Goal: Communication & Community: Answer question/provide support

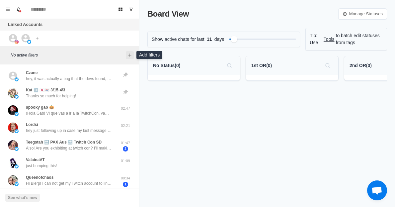
click at [131, 54] on icon "Add filters" at bounding box center [129, 54] width 5 height 5
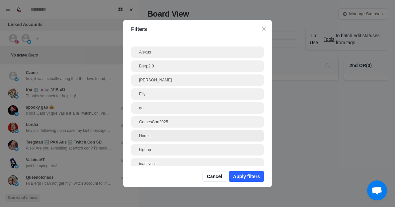
click at [156, 135] on div "Hamza" at bounding box center [197, 136] width 117 height 6
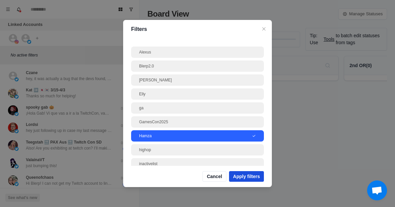
click at [248, 177] on button "Apply filters" at bounding box center [246, 176] width 35 height 11
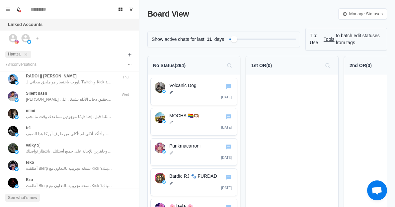
scroll to position [265, 0]
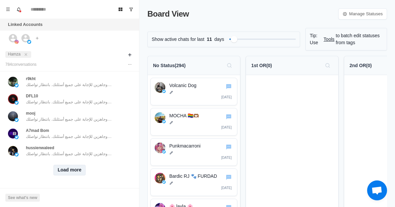
click at [71, 166] on button "Load more" at bounding box center [69, 170] width 33 height 11
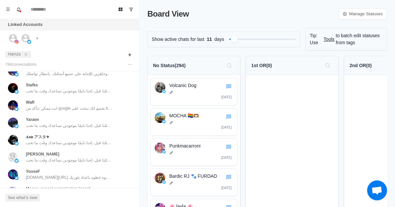
scroll to position [611, 0]
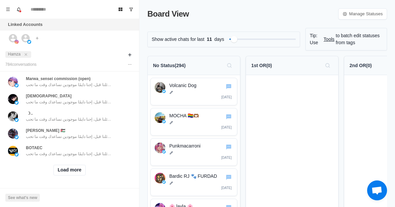
click at [67, 165] on button "Load more" at bounding box center [69, 170] width 33 height 11
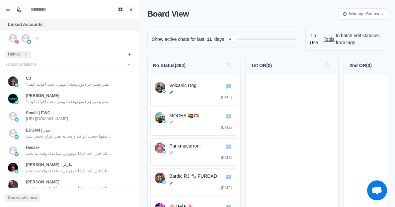
scroll to position [956, 0]
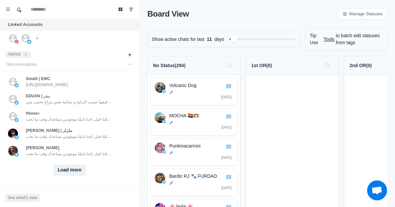
click at [63, 165] on button "Load more" at bounding box center [69, 170] width 33 height 11
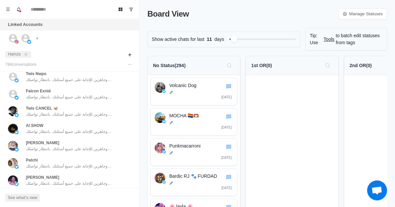
scroll to position [1302, 0]
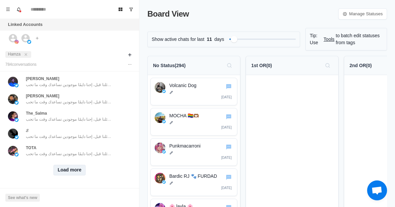
click at [71, 166] on button "Load more" at bounding box center [69, 170] width 33 height 11
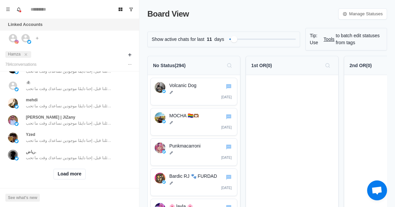
scroll to position [1647, 0]
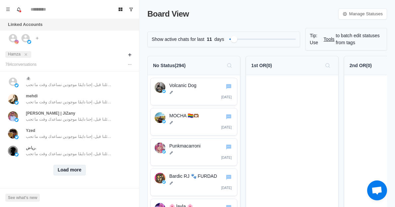
click at [69, 165] on button "Load more" at bounding box center [69, 170] width 33 height 11
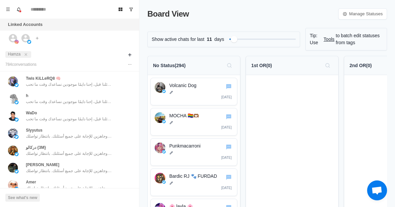
scroll to position [1993, 0]
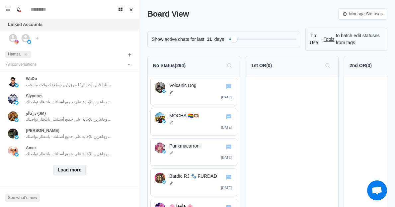
click at [69, 165] on button "Load more" at bounding box center [69, 170] width 33 height 11
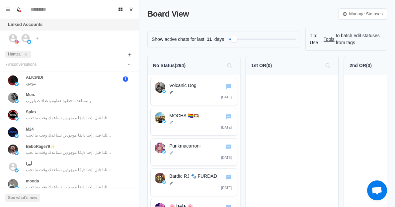
scroll to position [2173, 0]
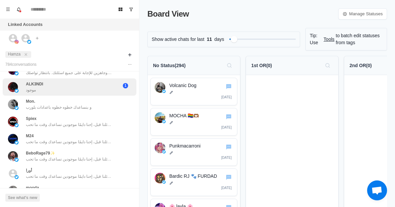
click at [65, 88] on div "ALK3NDI موجود" at bounding box center [62, 87] width 109 height 12
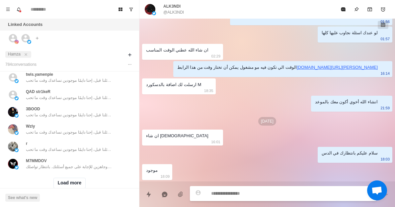
scroll to position [2338, 0]
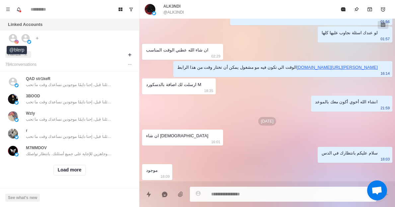
click at [8, 35] on icon at bounding box center [13, 38] width 10 height 10
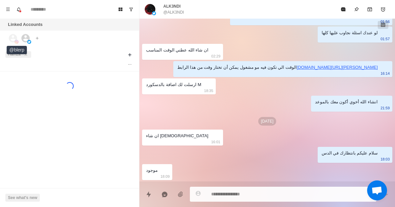
scroll to position [0, 0]
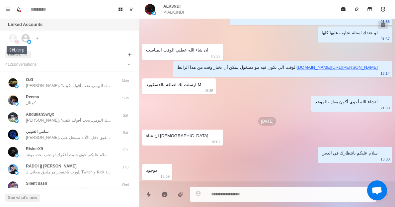
click at [11, 40] on icon at bounding box center [13, 38] width 8 height 8
click at [26, 39] on img at bounding box center [26, 37] width 8 height 8
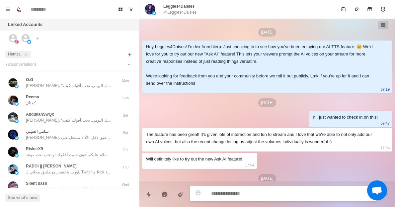
scroll to position [701, 0]
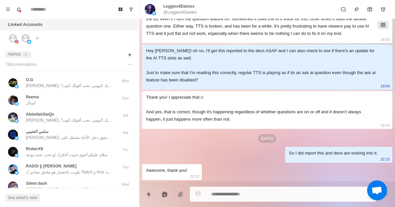
click at [24, 40] on img at bounding box center [26, 37] width 8 height 8
click at [21, 39] on icon at bounding box center [26, 38] width 10 height 10
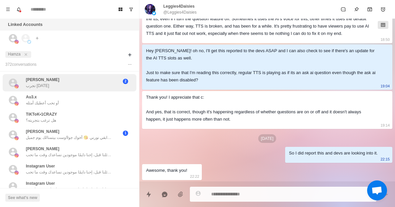
click at [51, 87] on div "Moustafa [PERSON_NAME] تجرب [DATE]" at bounding box center [43, 83] width 34 height 12
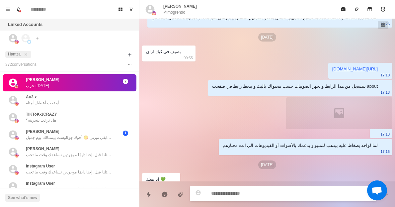
scroll to position [213, 0]
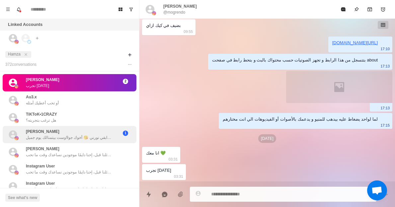
click at [90, 142] on div "[PERSON_NAME] المتابع ٫ شكراً علي رسالتك أحبك ف الله 🙏🏻 للدعاية والأعلان أو شحن…" at bounding box center [70, 134] width 134 height 17
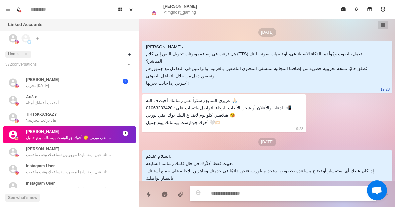
scroll to position [120, 0]
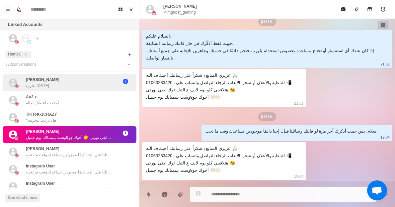
click at [90, 81] on div "Moustafa [PERSON_NAME] تجرب [DATE]" at bounding box center [62, 83] width 109 height 12
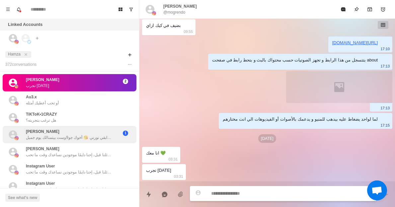
scroll to position [265, 0]
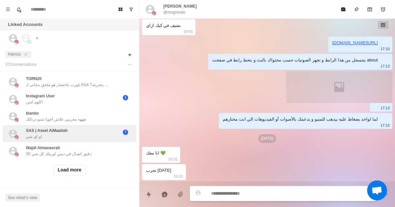
click at [93, 128] on div "SAS | [PERSON_NAME] او اي شي" at bounding box center [62, 134] width 109 height 12
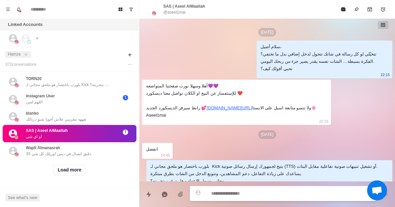
scroll to position [509, 0]
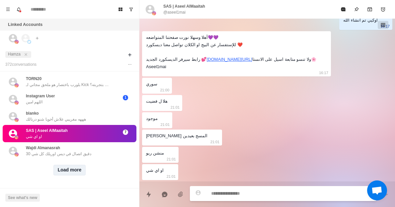
click at [75, 165] on button "Load more" at bounding box center [69, 170] width 33 height 11
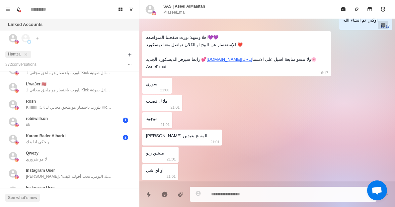
scroll to position [462, 0]
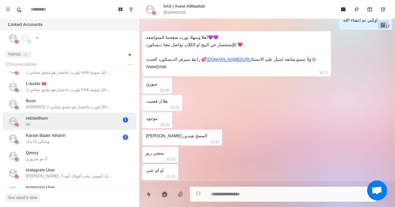
click at [90, 121] on div "rebiiwillson ok" at bounding box center [62, 121] width 109 height 12
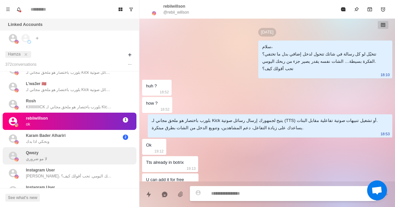
scroll to position [179, 0]
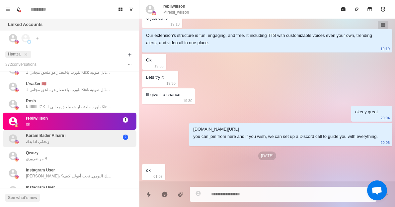
click at [109, 144] on div "Karam Bader Alhariri ونحكي اذا بدك" at bounding box center [62, 139] width 109 height 12
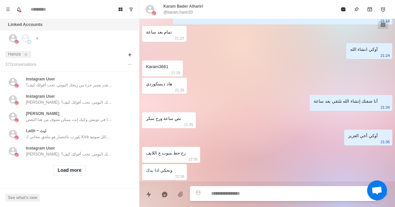
scroll to position [611, 0]
click at [66, 168] on button "Load more" at bounding box center [69, 170] width 33 height 11
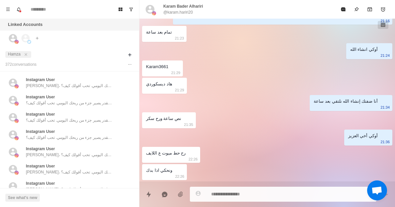
scroll to position [956, 0]
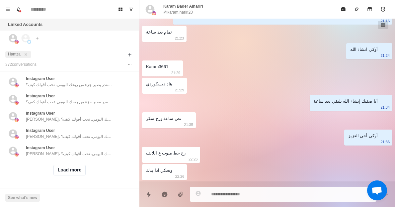
click at [70, 173] on div "Load more" at bounding box center [70, 169] width 134 height 21
click at [70, 166] on button "Load more" at bounding box center [69, 170] width 33 height 11
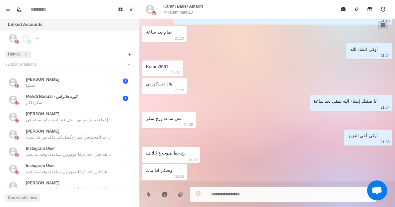
scroll to position [1088, 0]
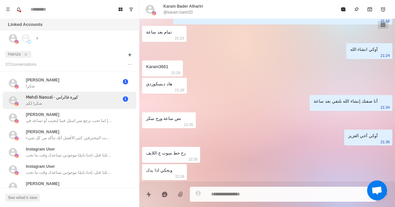
click at [57, 101] on div "𝖬𝖾𝗁𝖽𝗂 𝖭𝖺𝗈𝗎𝖺𝗅 - كورة فالراس شكرا لكم" at bounding box center [52, 100] width 52 height 12
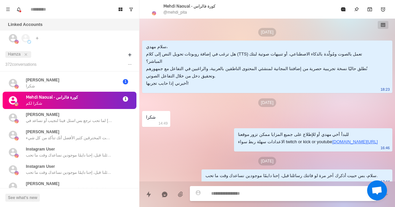
scroll to position [30, 0]
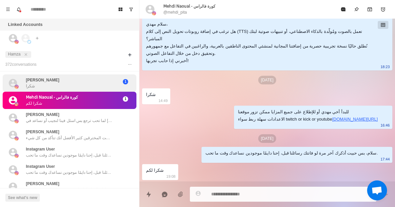
click at [91, 84] on div "[PERSON_NAME]" at bounding box center [62, 83] width 109 height 12
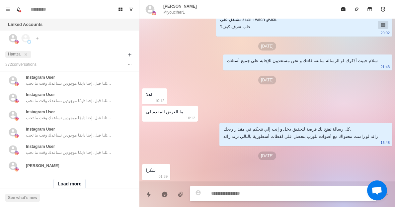
scroll to position [1298, 0]
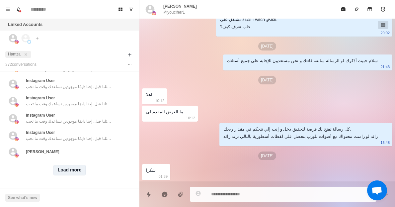
click at [64, 165] on button "Load more" at bounding box center [69, 170] width 33 height 11
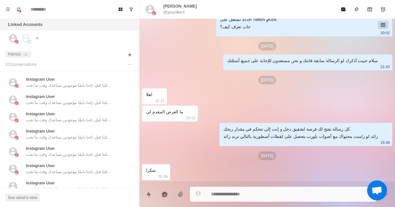
scroll to position [1416, 0]
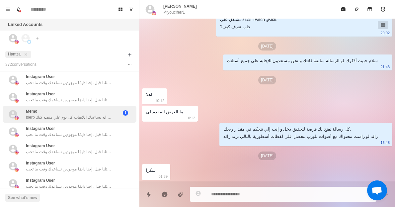
click at [71, 116] on p "blerp مساء الخير يا ده رد تلقائى اتمنى انه يساعدك اللايفات كل يوم علي منصه كيك …" at bounding box center [69, 117] width 86 height 6
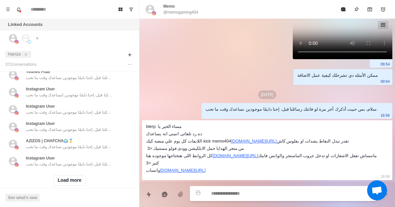
scroll to position [1643, 0]
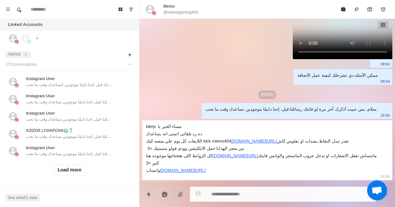
type textarea "*"
